Goal: Contribute content: Add original content to the website for others to see

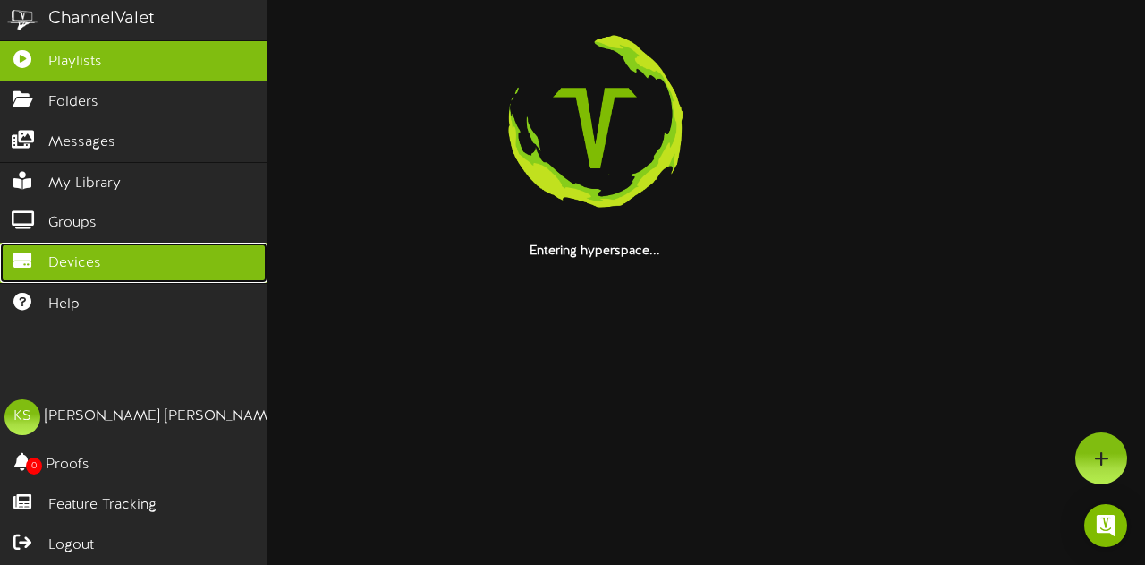
click at [98, 263] on span "Devices" at bounding box center [74, 263] width 53 height 21
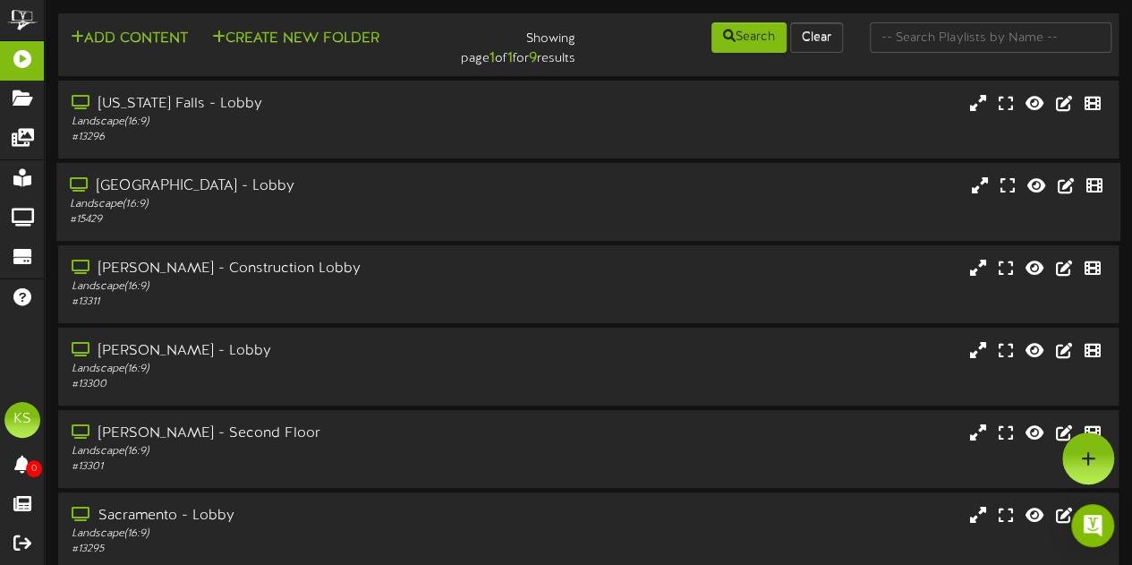
click at [220, 181] on div "[GEOGRAPHIC_DATA] - Lobby" at bounding box center [278, 186] width 416 height 21
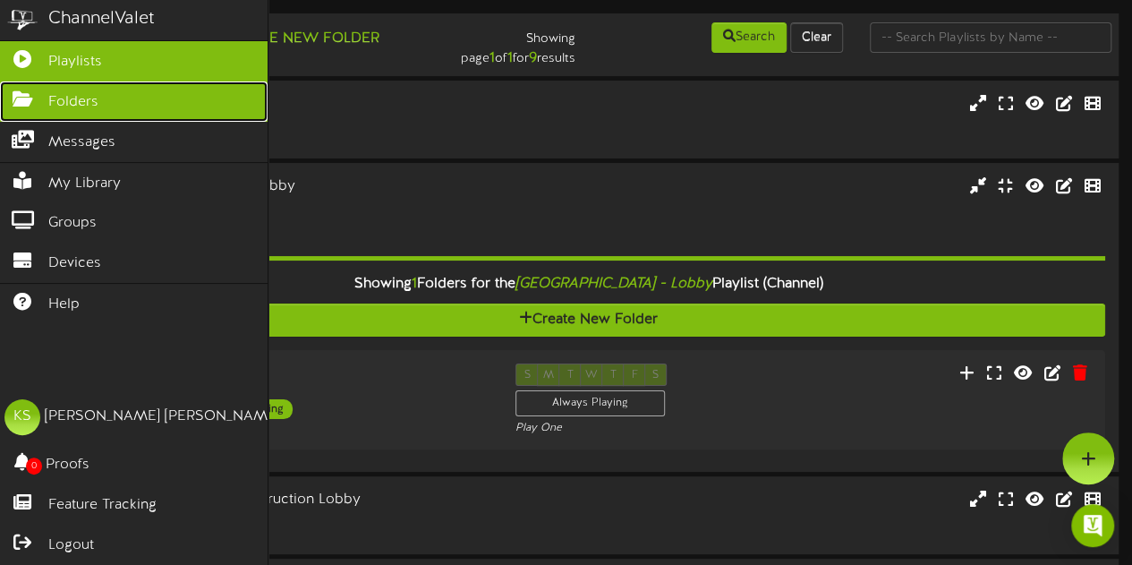
click at [118, 110] on link "Folders" at bounding box center [134, 101] width 268 height 40
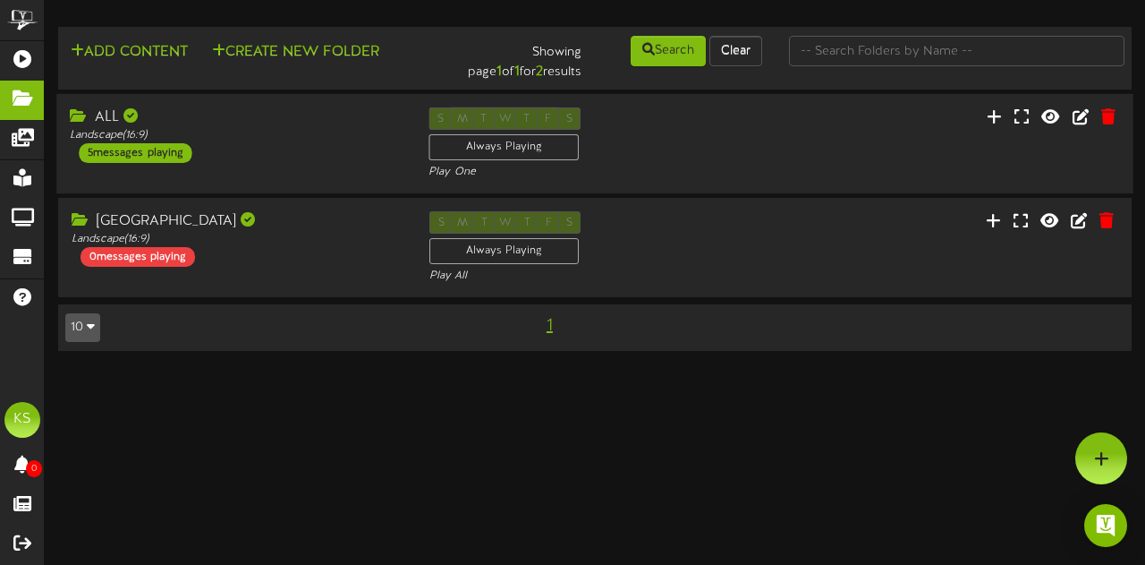
click at [300, 107] on div "ALL" at bounding box center [236, 117] width 332 height 21
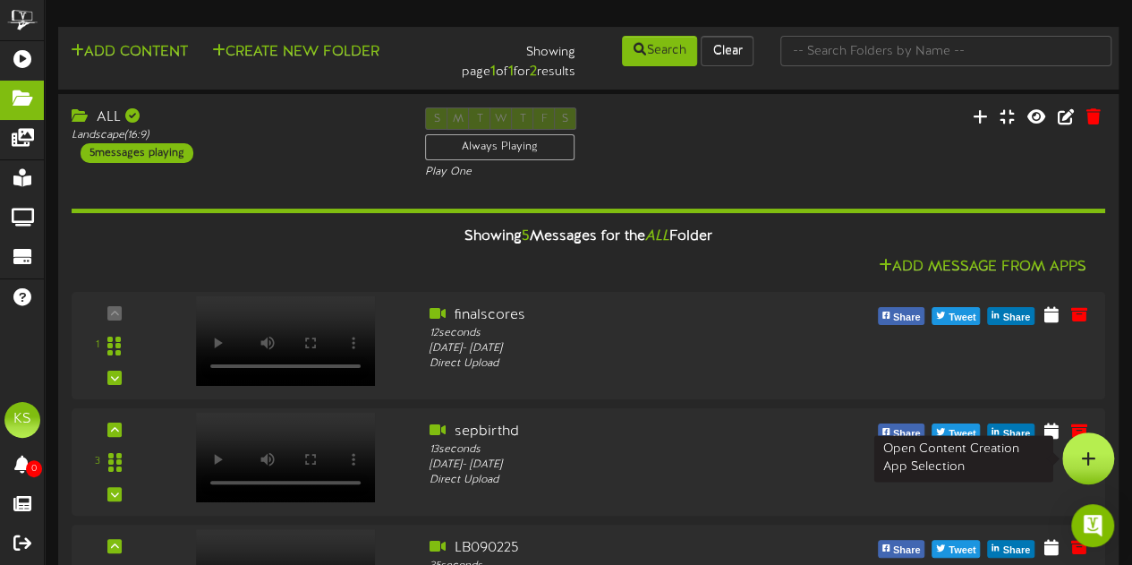
click at [1085, 446] on div at bounding box center [1088, 458] width 52 height 52
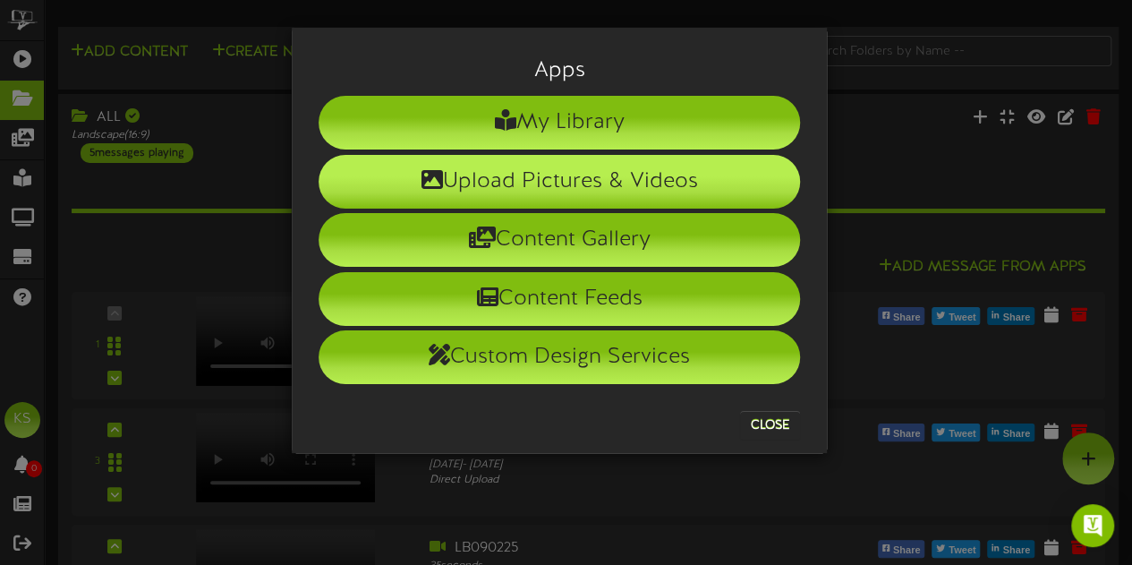
click at [608, 187] on li "Upload Pictures & Videos" at bounding box center [559, 182] width 481 height 54
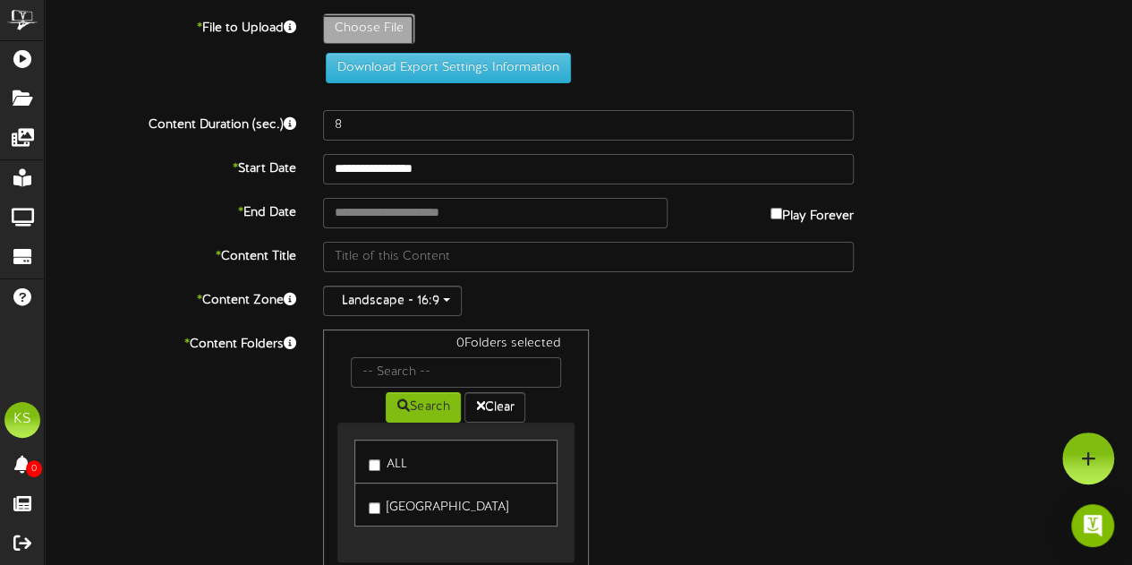
type input "**********"
type input "EOMJames"
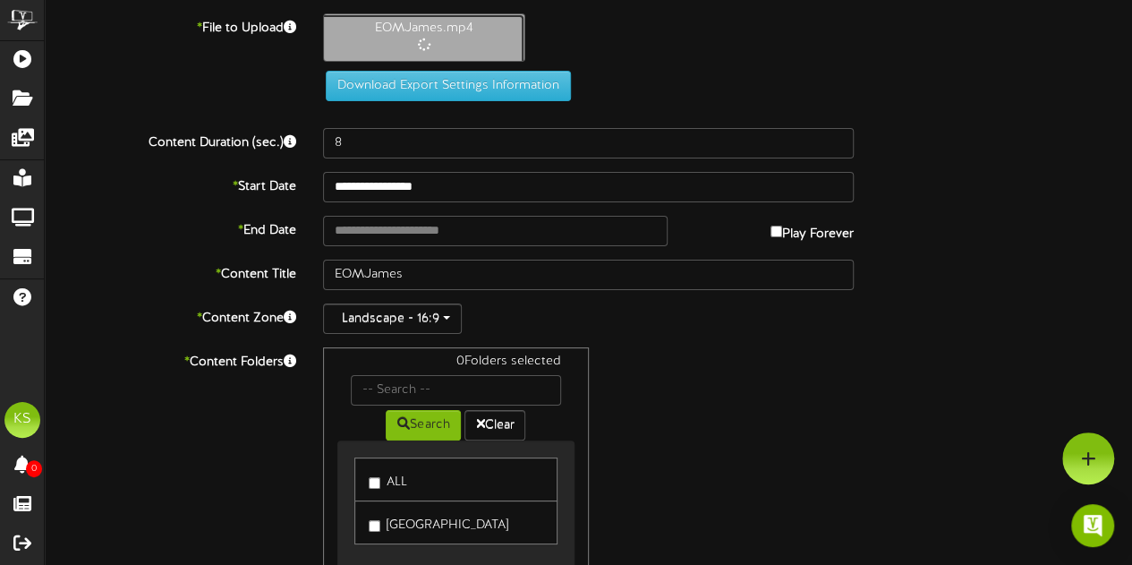
type input "10"
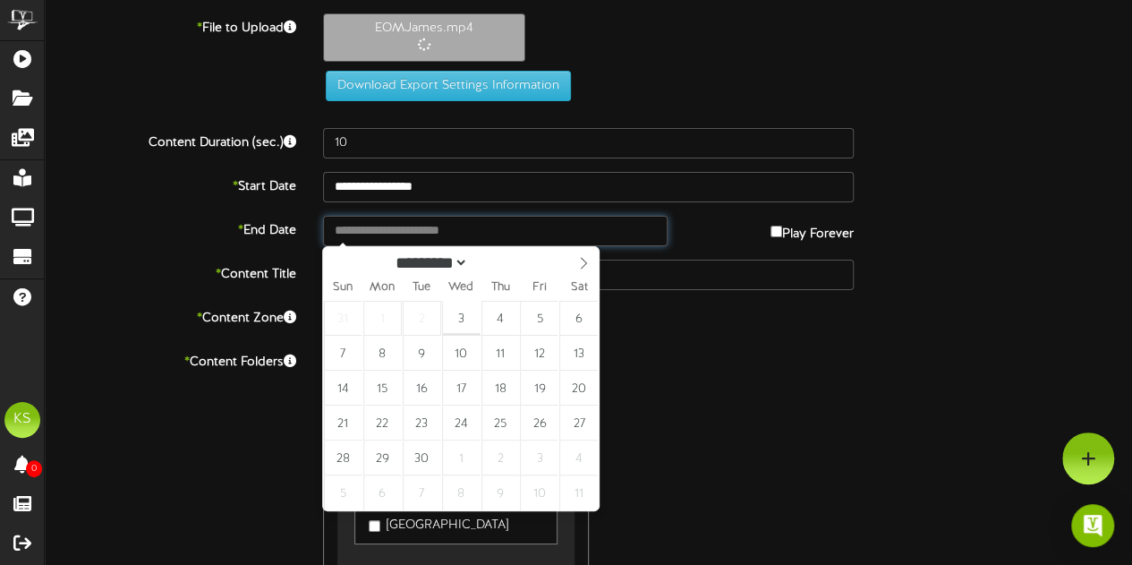
click at [387, 230] on input "text" at bounding box center [495, 231] width 345 height 30
type input "**********"
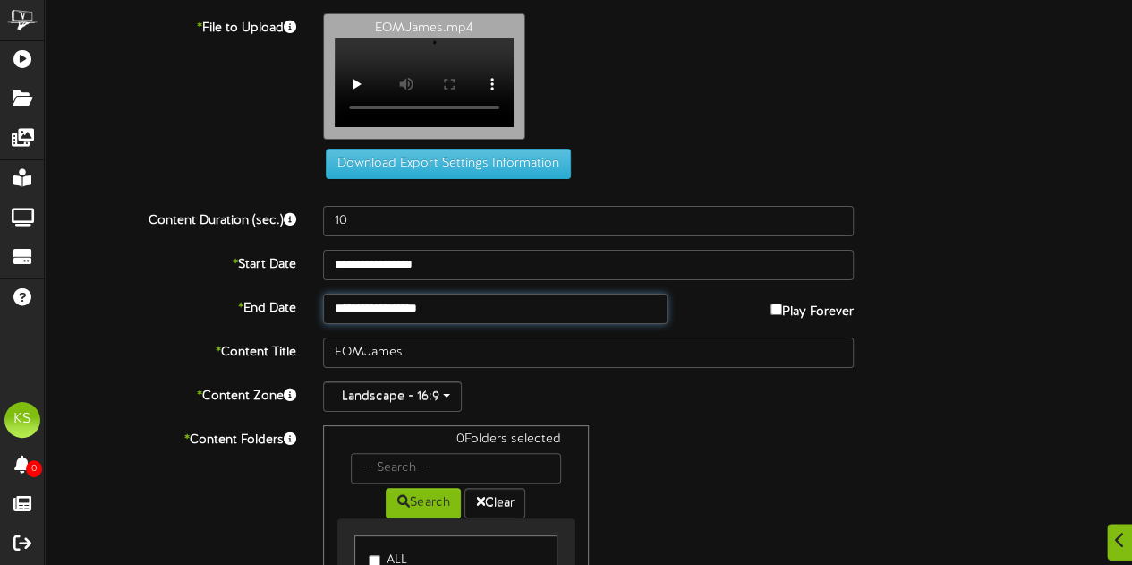
scroll to position [179, 0]
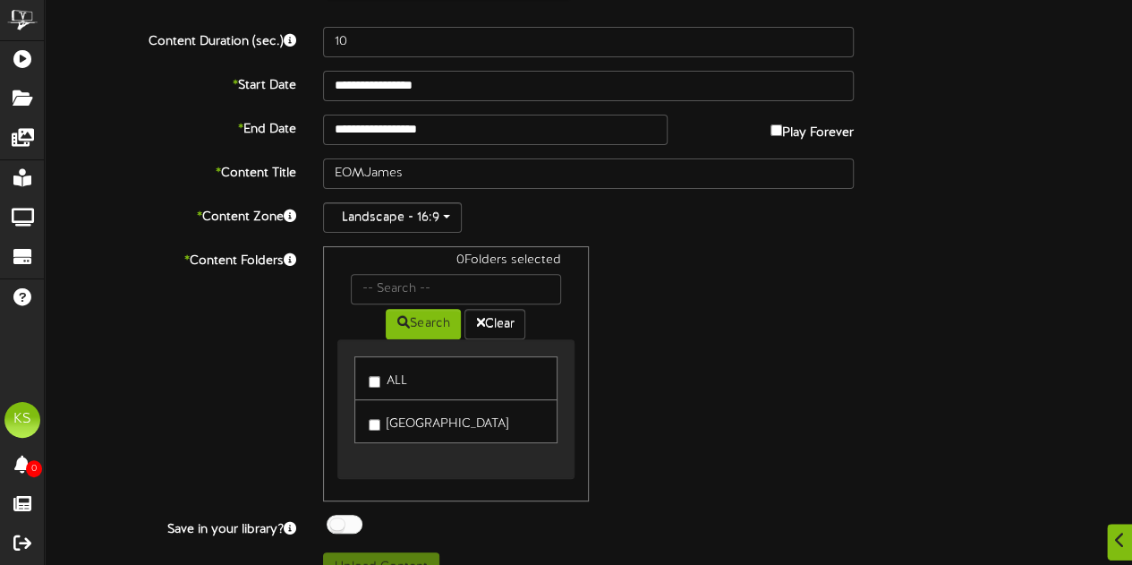
click at [367, 389] on link "ALL" at bounding box center [455, 378] width 202 height 44
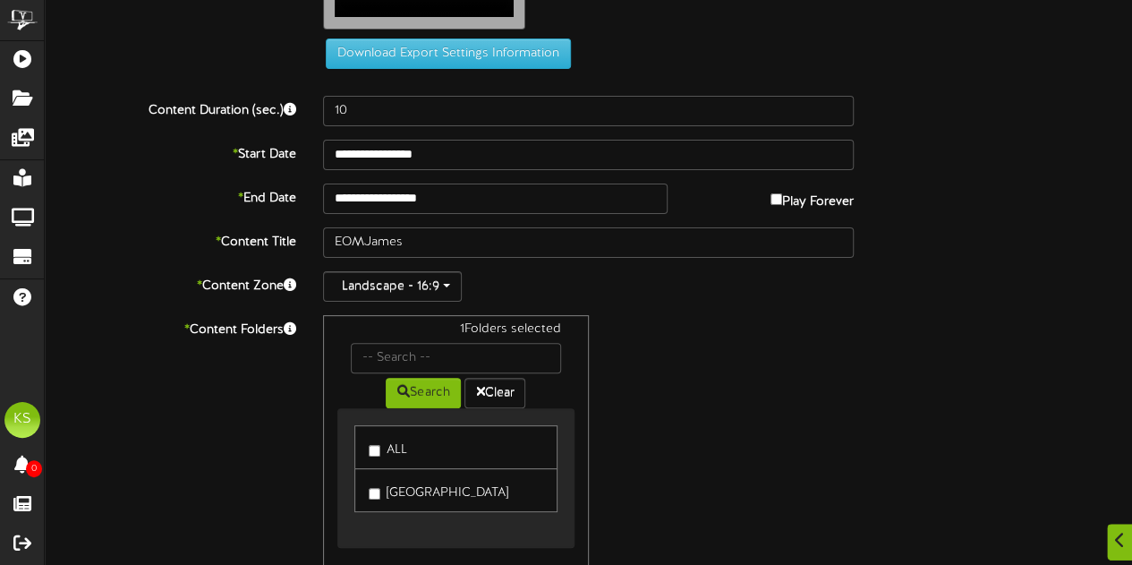
scroll to position [215, 0]
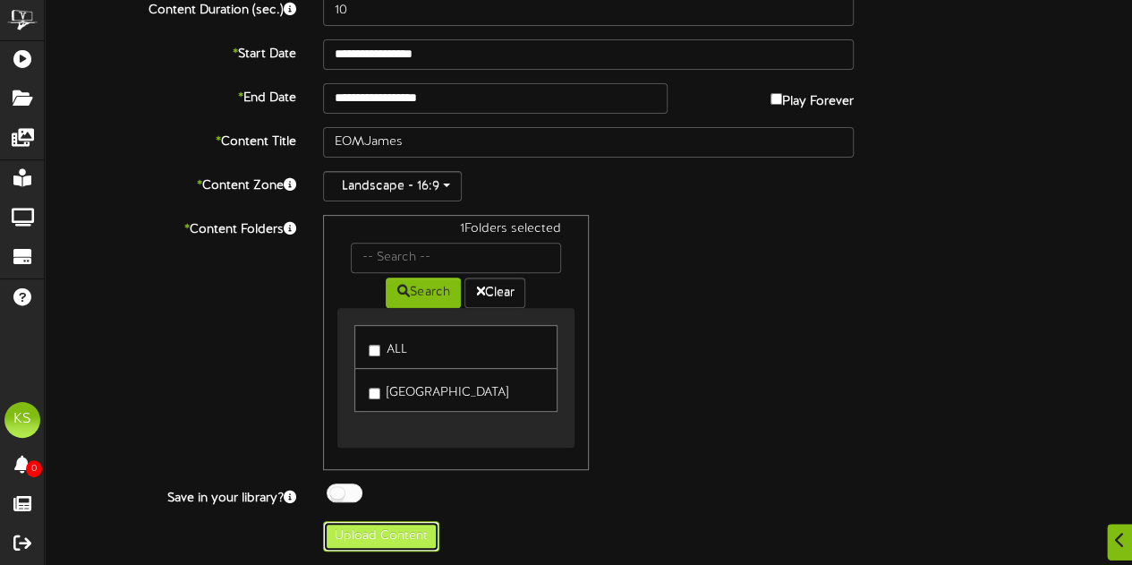
click at [387, 538] on button "Upload Content" at bounding box center [381, 536] width 116 height 30
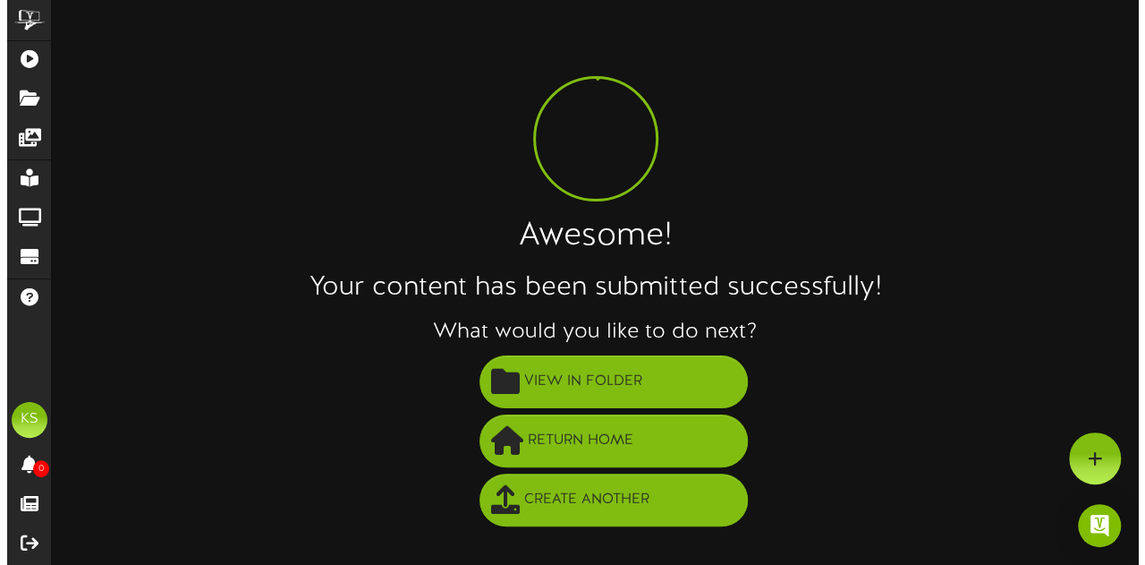
scroll to position [0, 0]
